Goal: Task Accomplishment & Management: Manage account settings

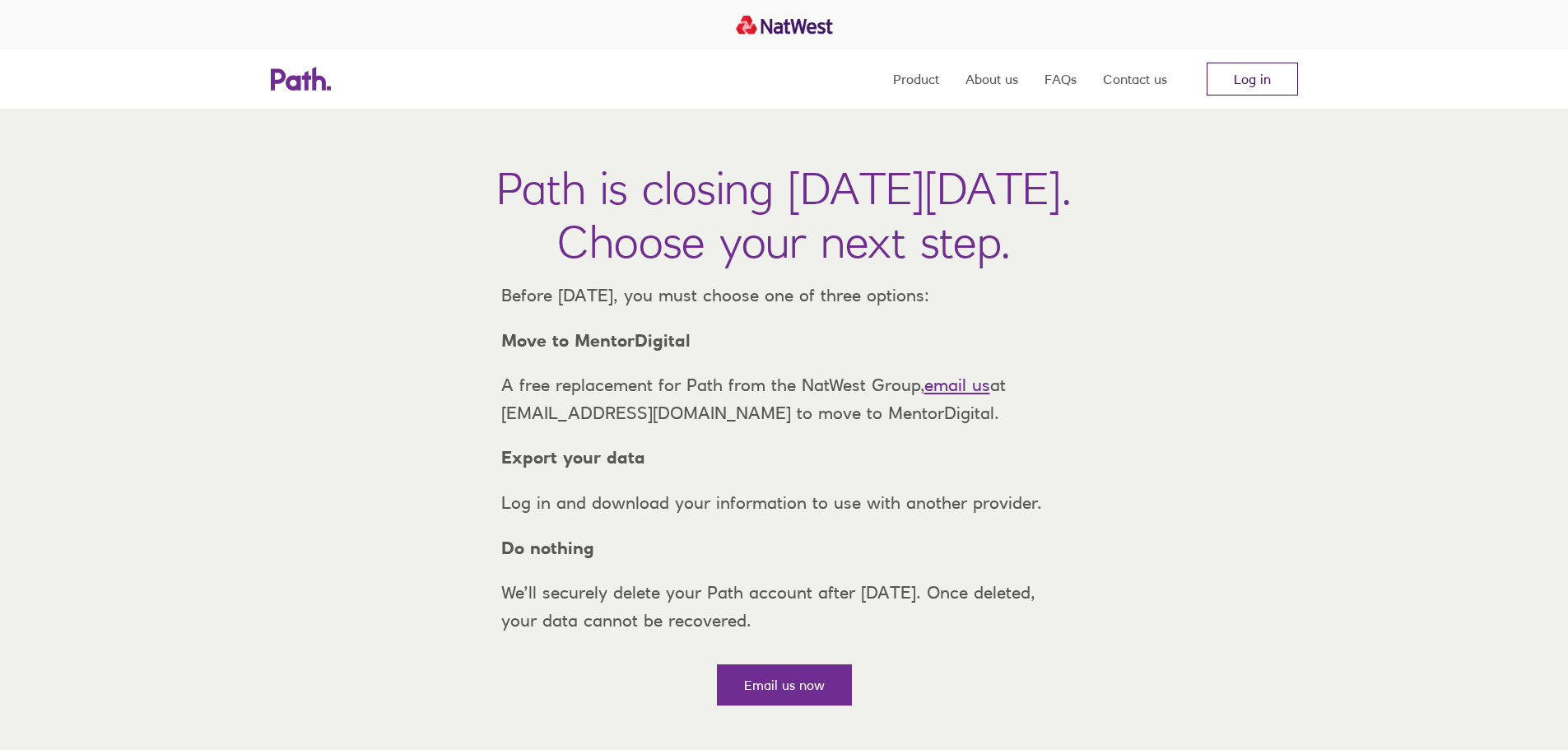
click at [1265, 86] on link "Log in" at bounding box center [1252, 79] width 91 height 33
click at [1255, 75] on link "Log in" at bounding box center [1252, 79] width 91 height 33
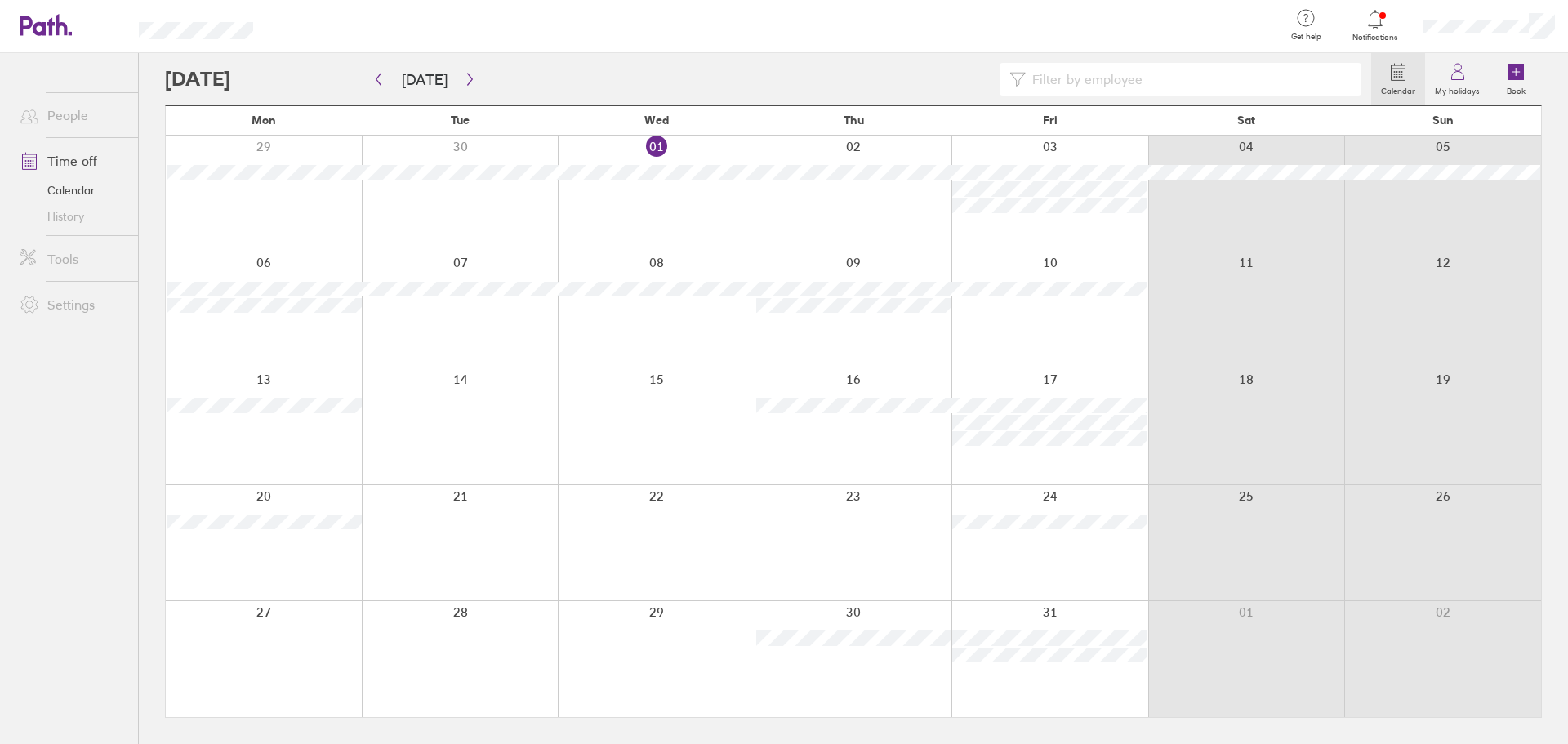
click at [1045, 148] on div at bounding box center [1050, 193] width 197 height 116
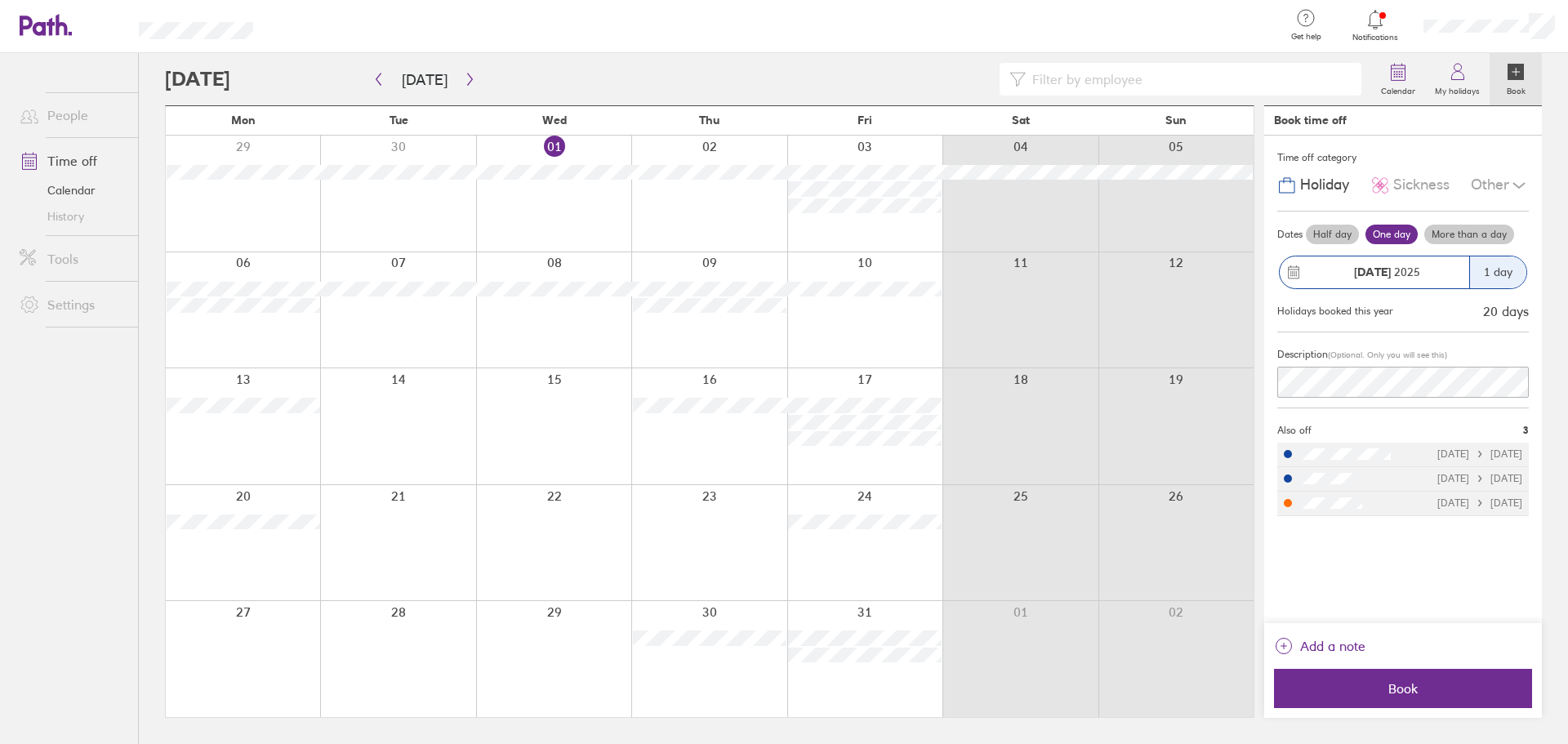
click at [1339, 237] on label "Half day" at bounding box center [1332, 234] width 53 height 20
click at [0, 0] on input "Half day" at bounding box center [0, 0] width 0 height 0
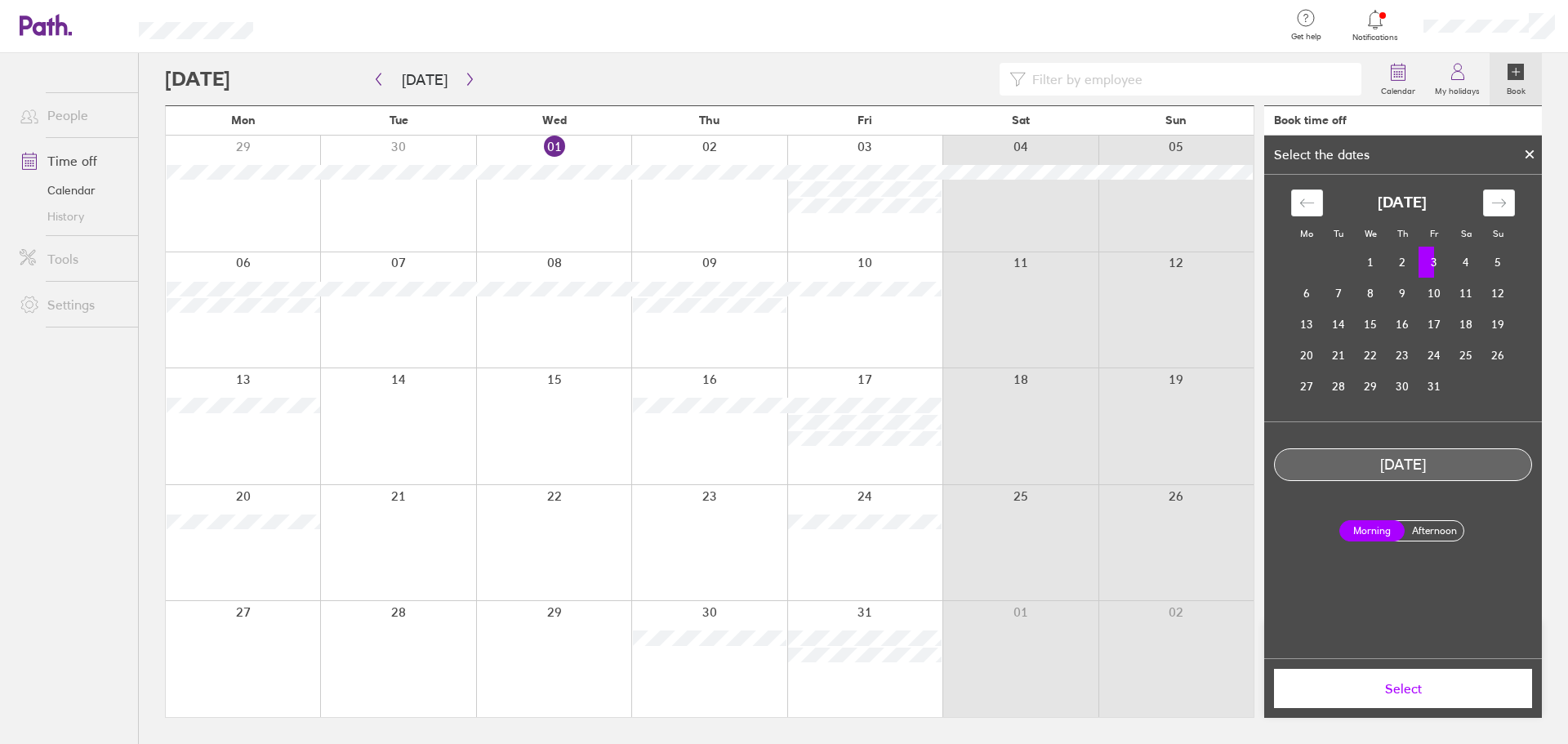
click at [1443, 538] on label "Afternoon" at bounding box center [1434, 530] width 65 height 20
click at [0, 0] on input "Afternoon" at bounding box center [0, 0] width 0 height 0
click at [1459, 74] on icon at bounding box center [1457, 71] width 20 height 20
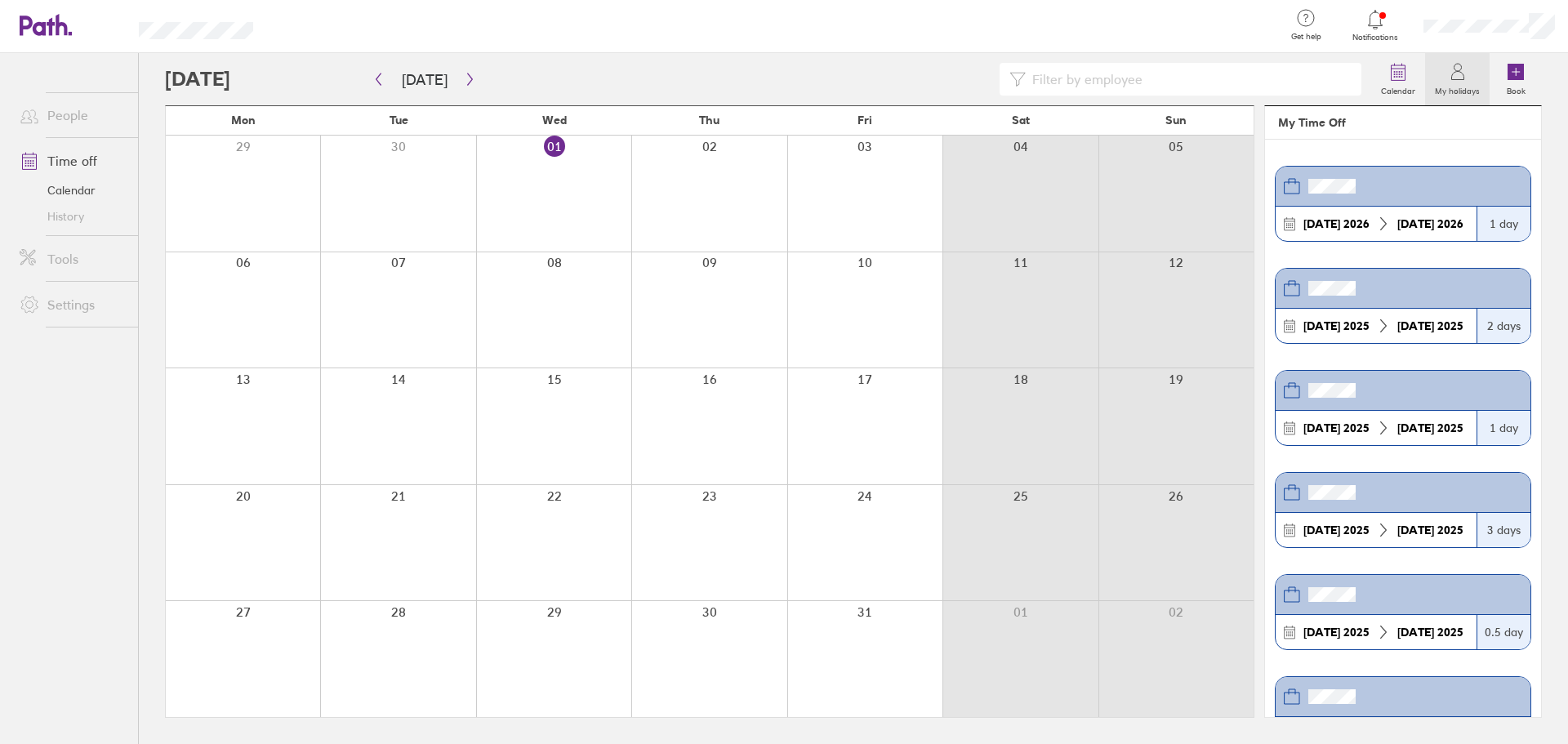
click at [1457, 75] on icon at bounding box center [1457, 71] width 20 height 20
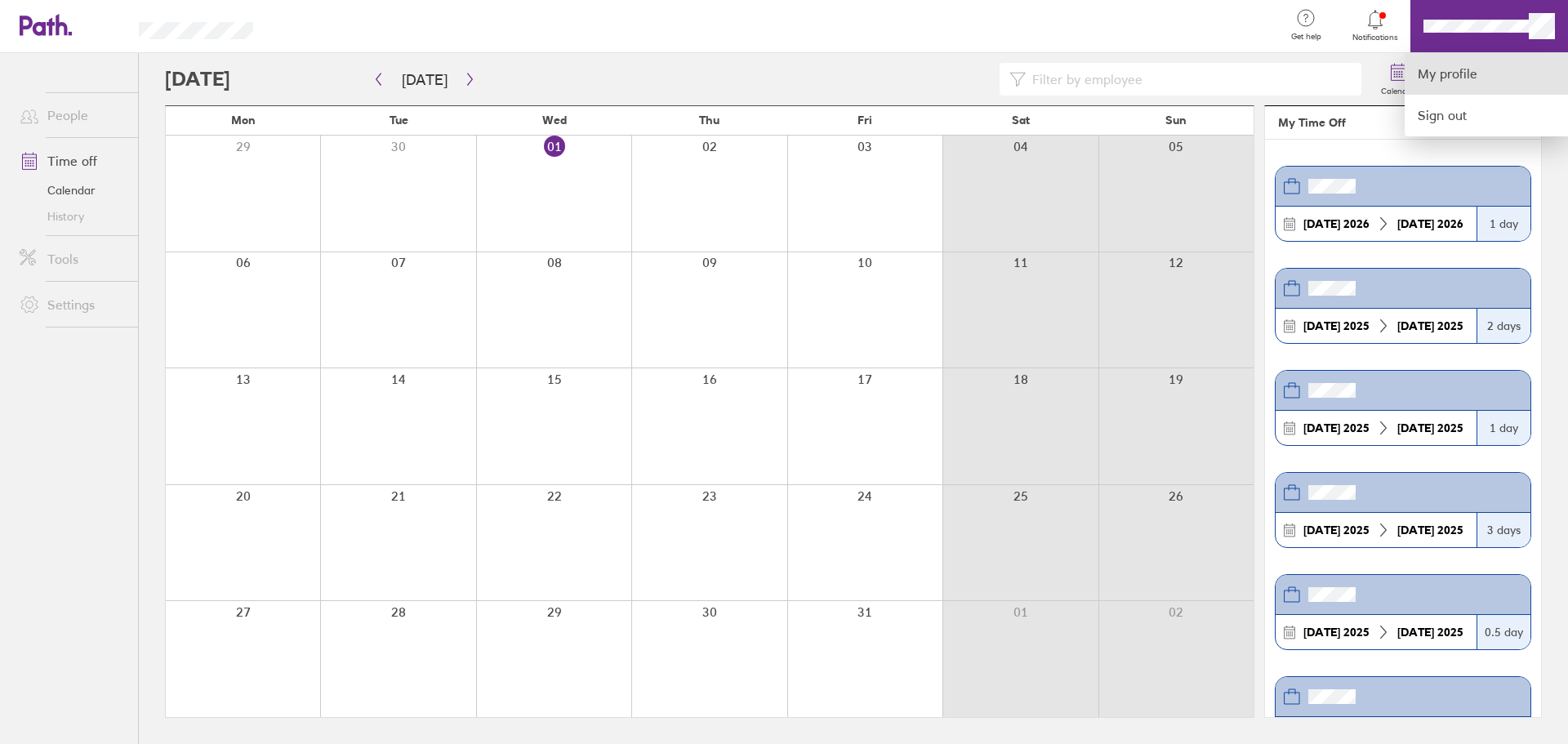
click at [1445, 82] on link "My profile" at bounding box center [1486, 74] width 164 height 42
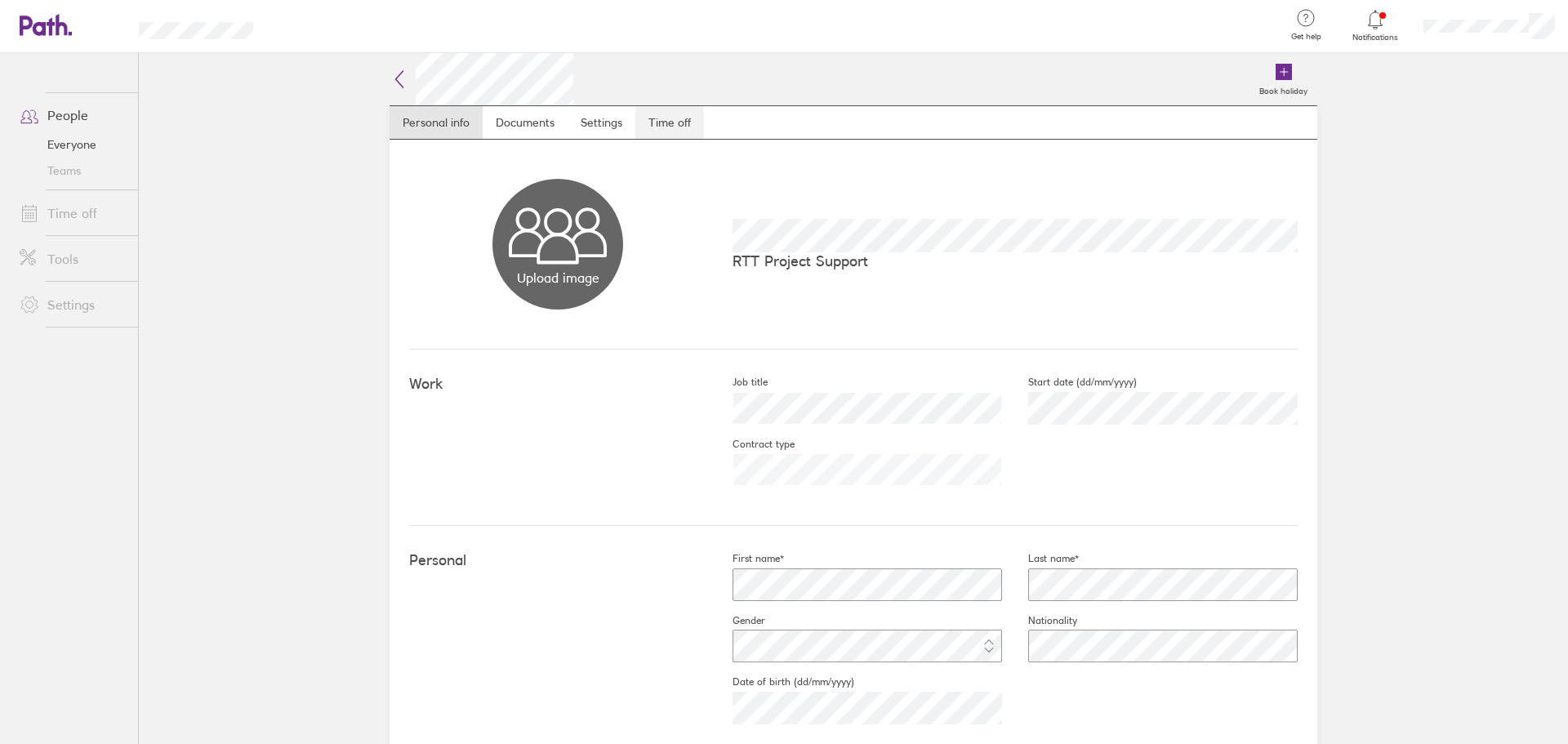
click at [656, 127] on link "Time off" at bounding box center [670, 123] width 69 height 33
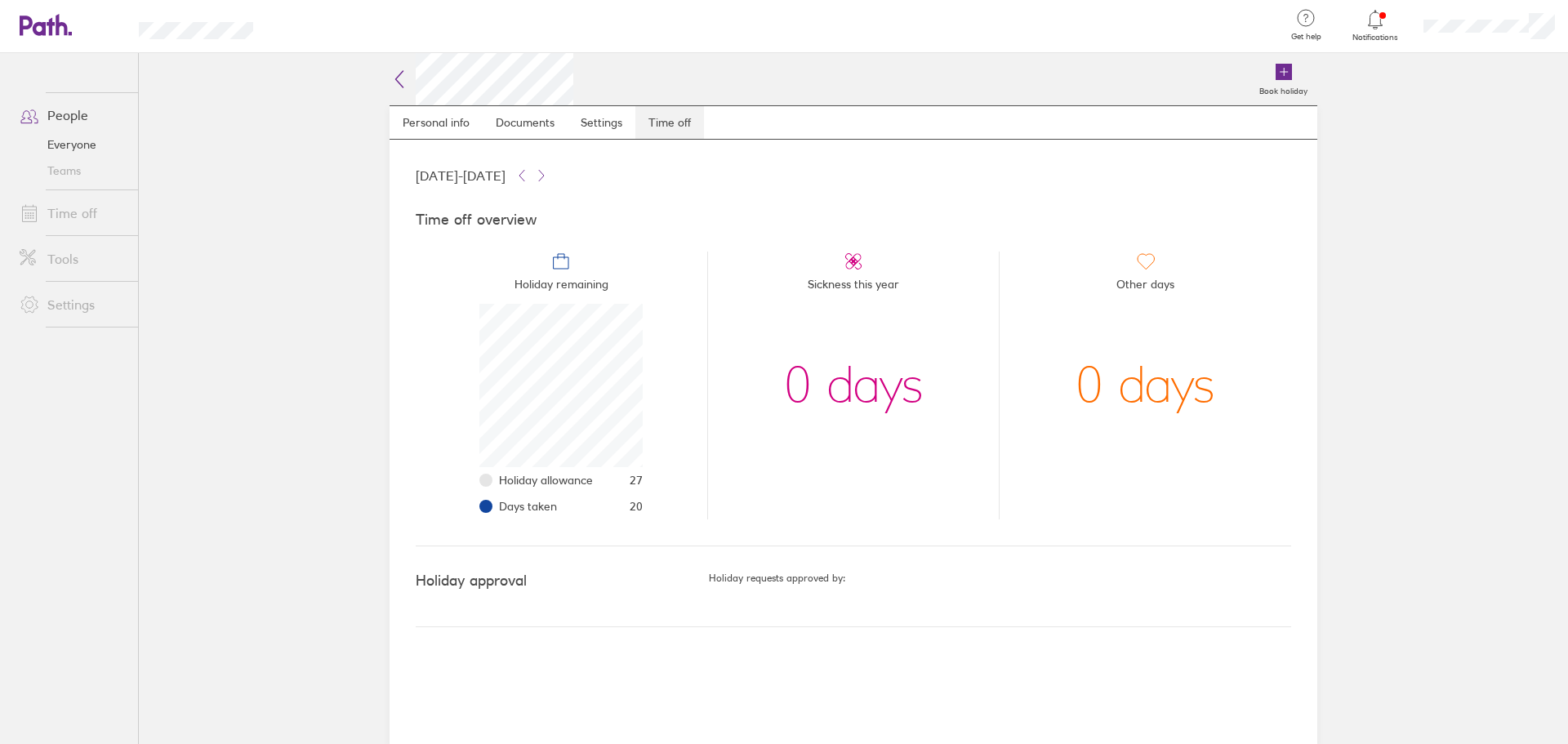
scroll to position [164, 164]
click at [402, 78] on icon at bounding box center [399, 79] width 20 height 20
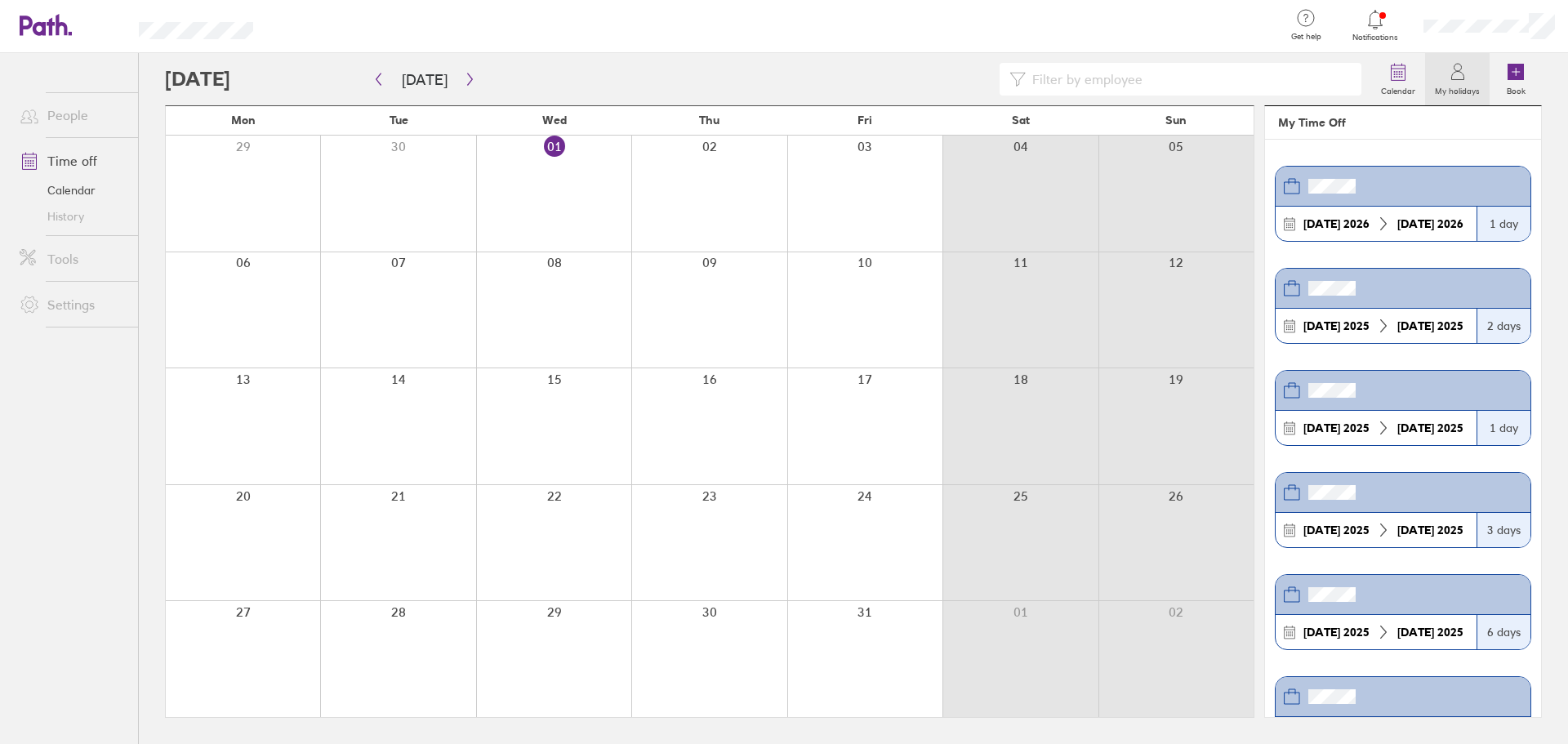
click at [874, 148] on div at bounding box center [865, 193] width 155 height 116
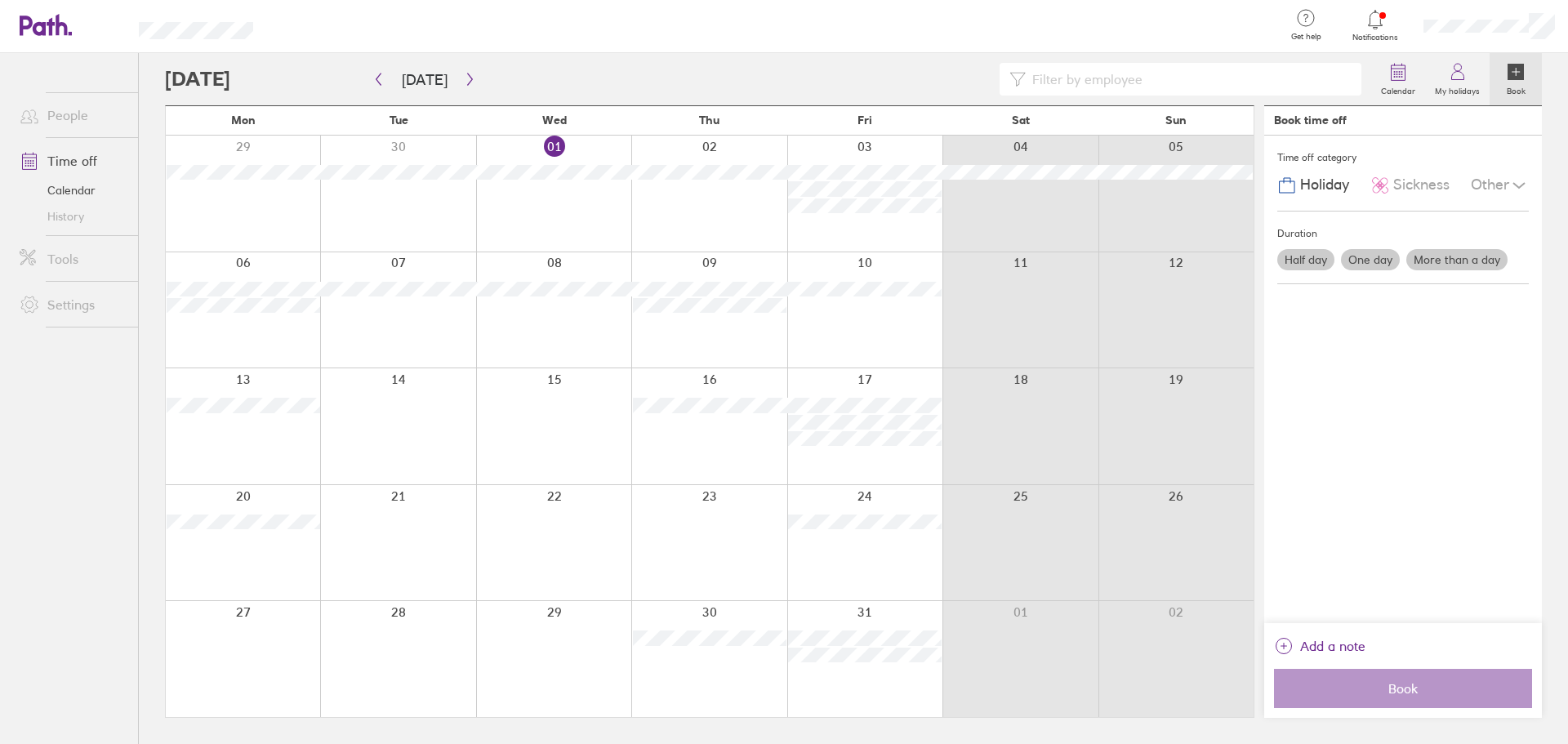
click at [851, 154] on div at bounding box center [865, 193] width 155 height 116
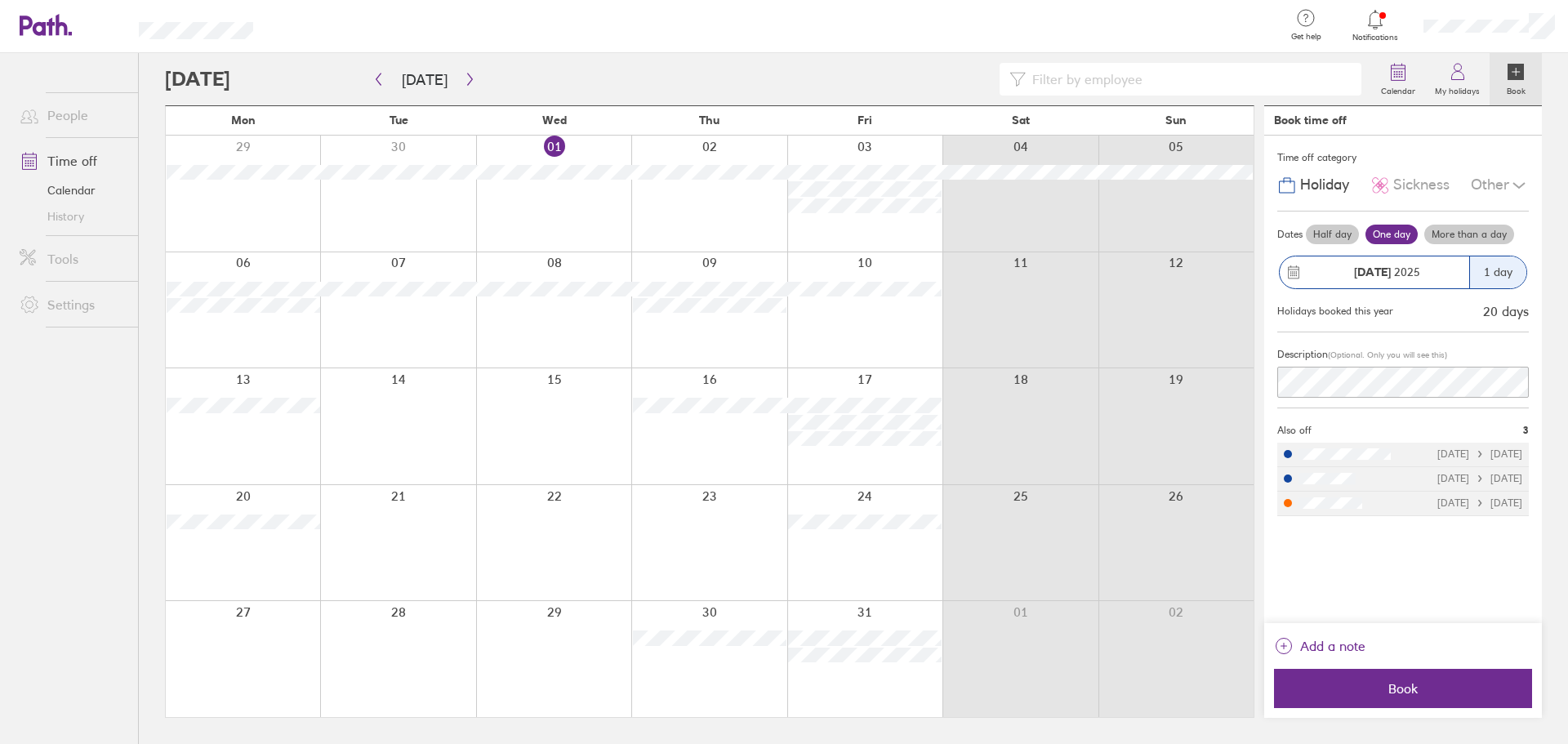
click at [1336, 231] on label "Half day" at bounding box center [1332, 234] width 53 height 20
click at [0, 0] on input "Half day" at bounding box center [0, 0] width 0 height 0
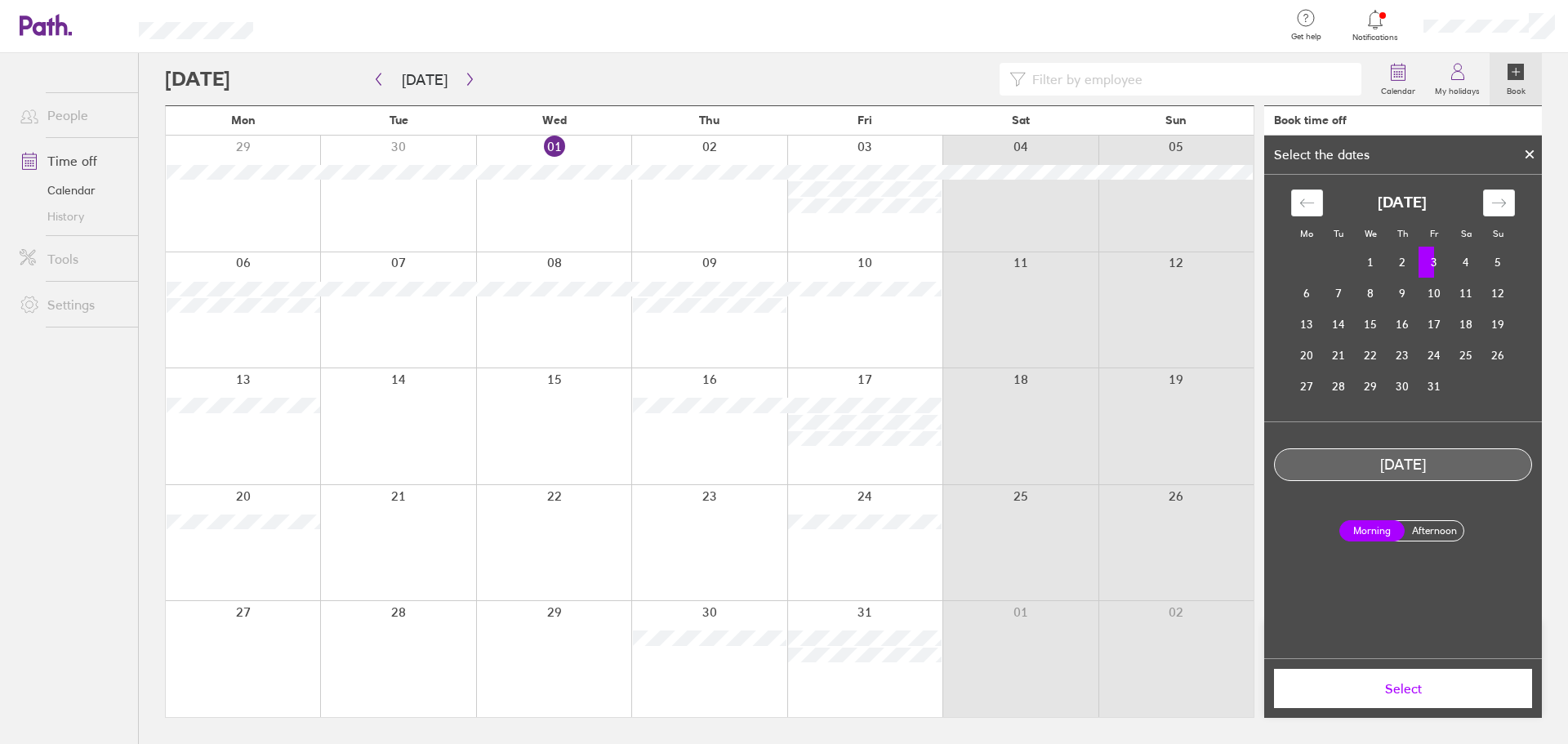
click at [1445, 534] on label "Afternoon" at bounding box center [1434, 530] width 65 height 20
click at [0, 0] on input "Afternoon" at bounding box center [0, 0] width 0 height 0
click at [1416, 686] on span "Select" at bounding box center [1403, 687] width 235 height 15
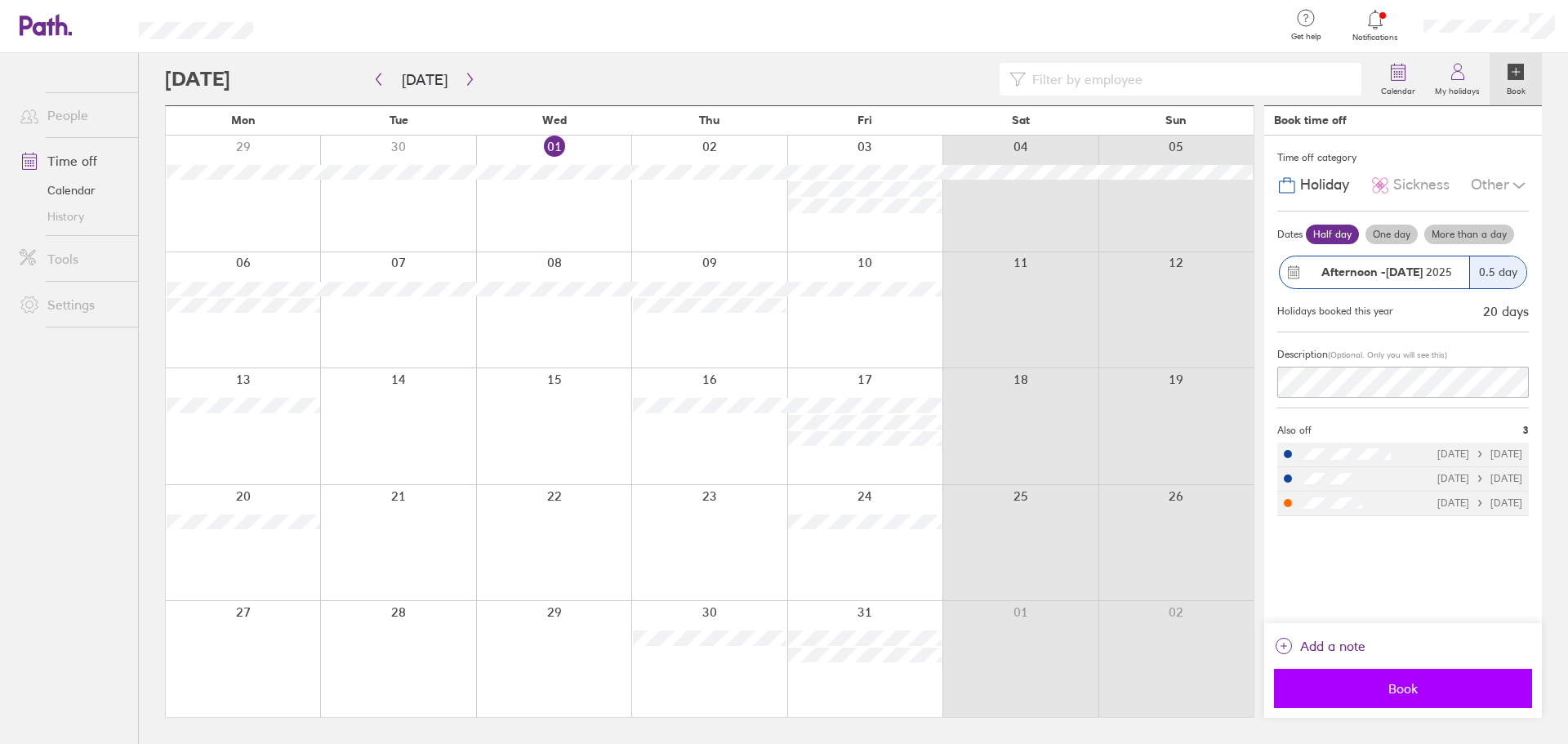
click at [1397, 694] on span "Book" at bounding box center [1403, 687] width 235 height 15
